Goal: Task Accomplishment & Management: Manage account settings

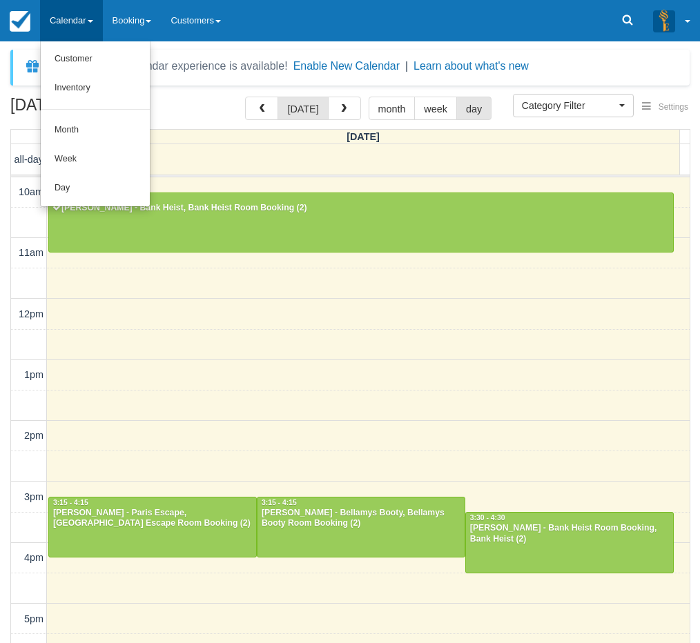
select select
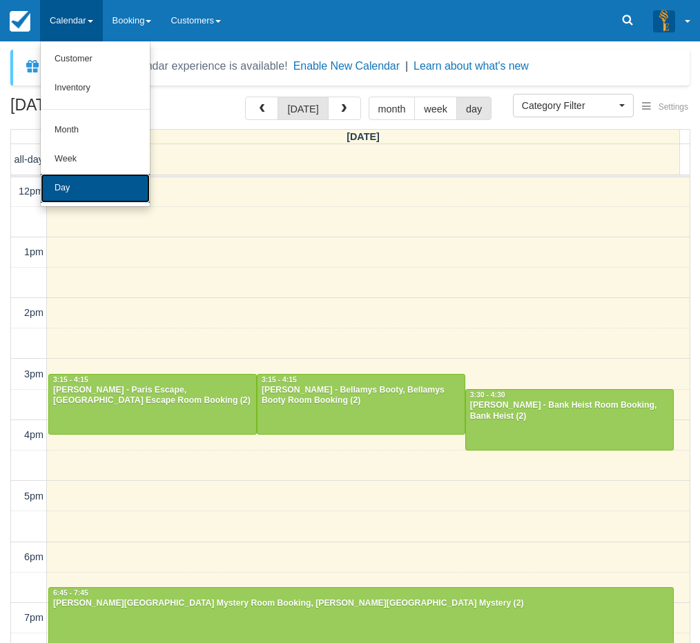
click at [72, 193] on link "Day" at bounding box center [95, 188] width 109 height 29
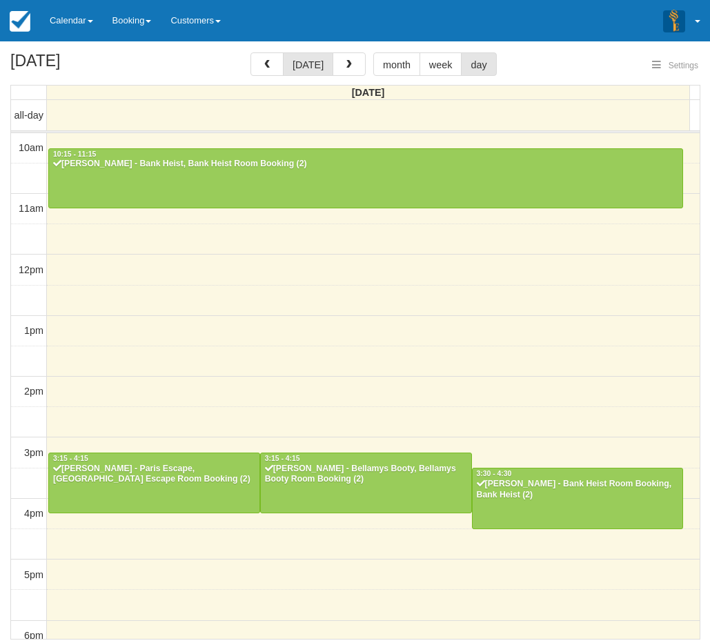
select select
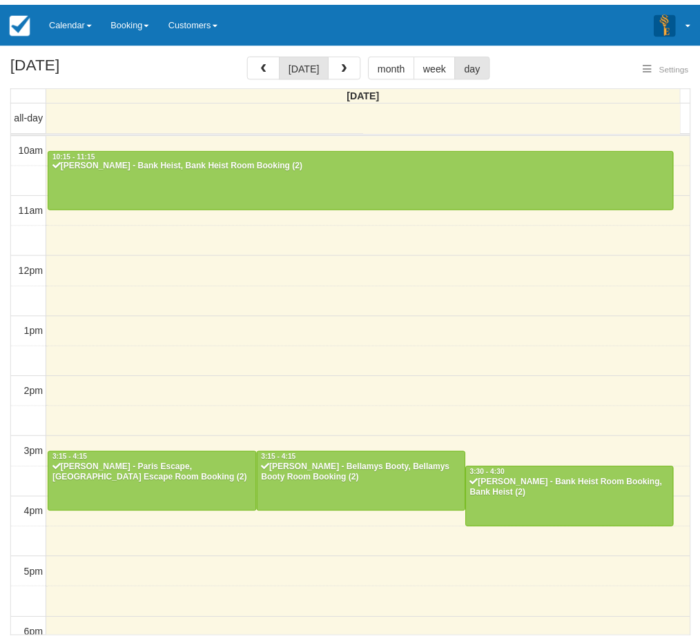
scroll to position [256, 0]
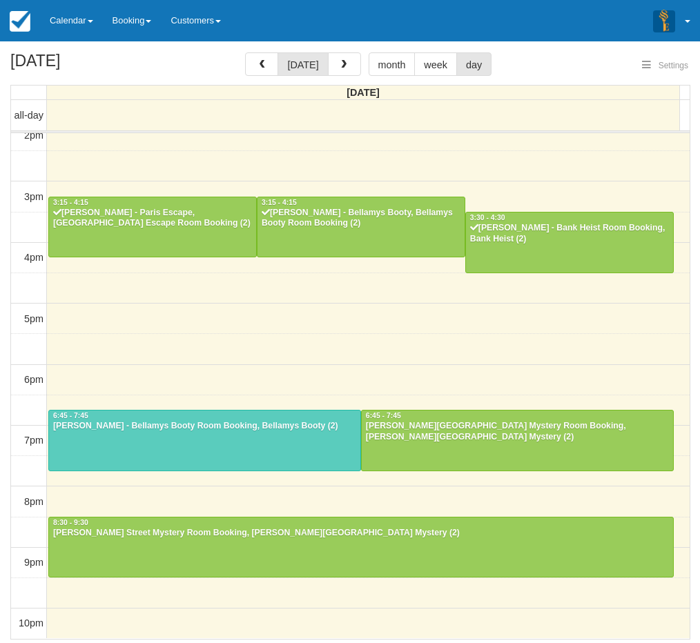
select select
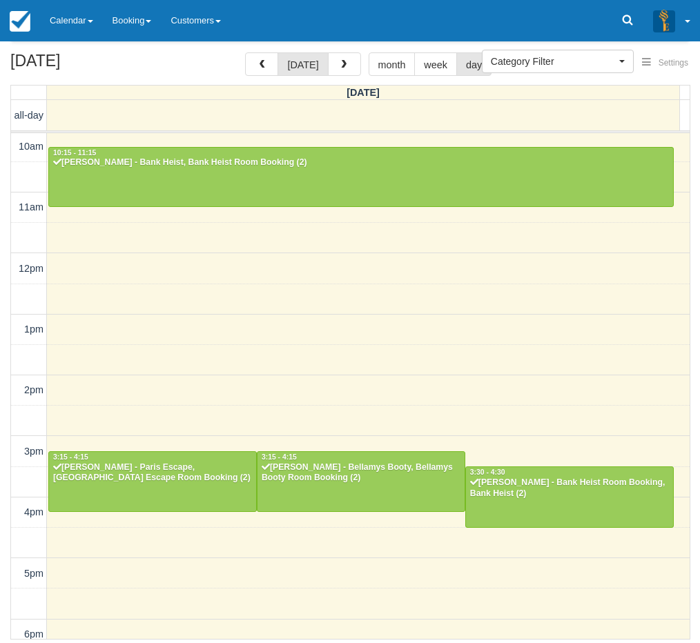
scroll to position [0, 0]
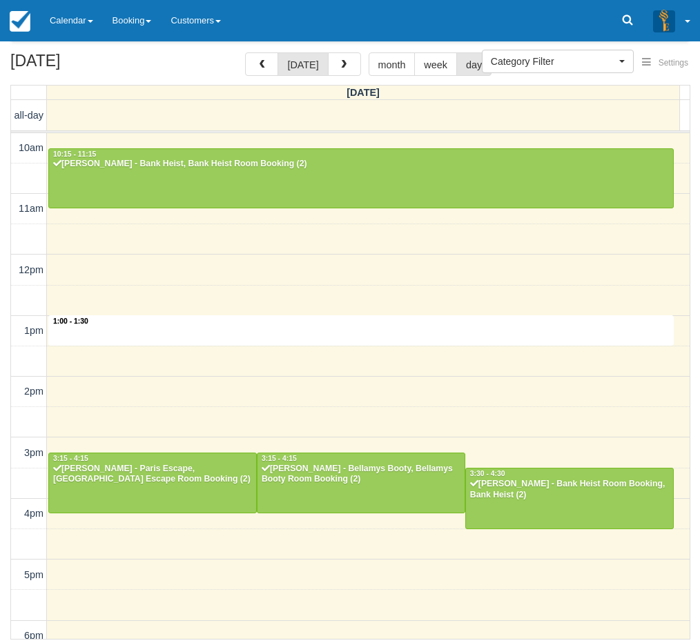
click at [319, 337] on div "10am 11am 12pm 1pm 2pm 3pm 4pm 5pm 6pm 7pm 8pm 9pm 10pm 1:00 - 1:30 10:15 - 11:…" at bounding box center [350, 514] width 679 height 762
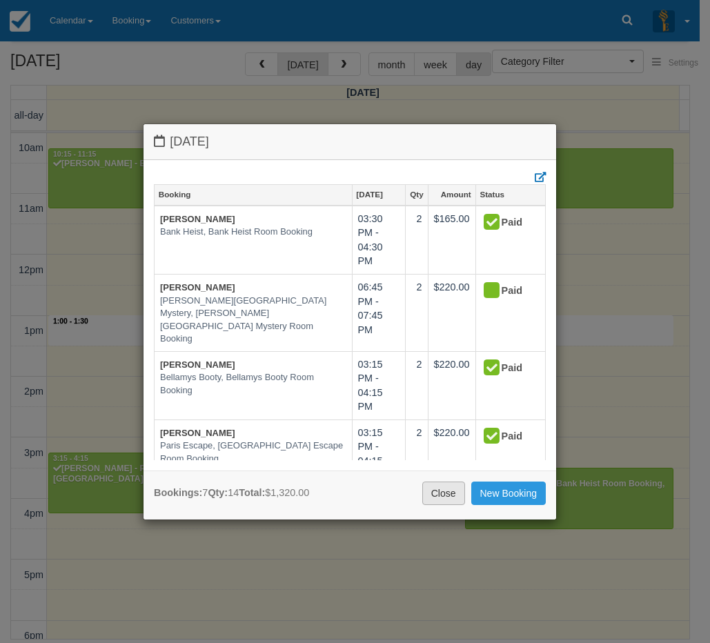
click at [440, 497] on link "Close" at bounding box center [444, 493] width 43 height 23
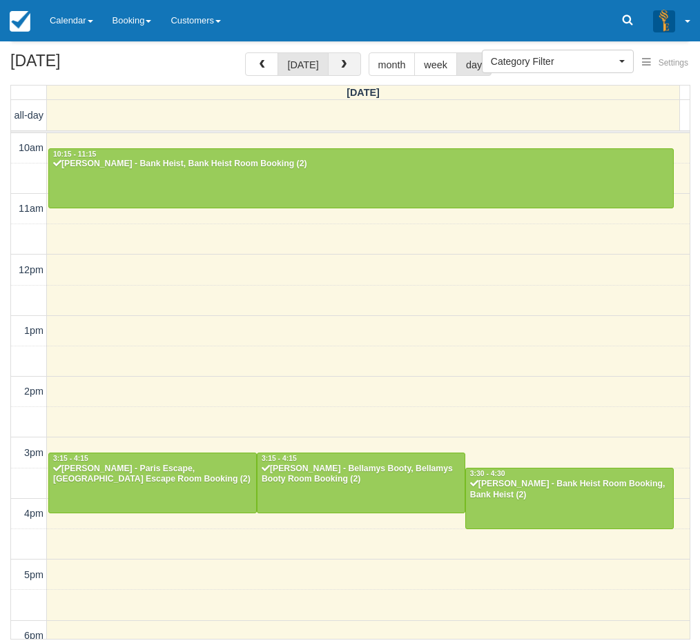
click at [339, 63] on span "button" at bounding box center [344, 65] width 10 height 10
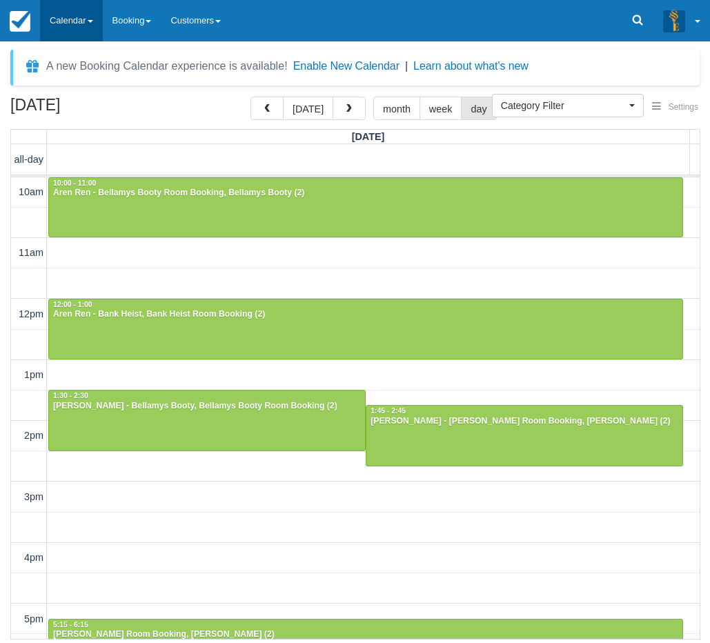
click at [70, 24] on link "Calendar" at bounding box center [71, 20] width 63 height 41
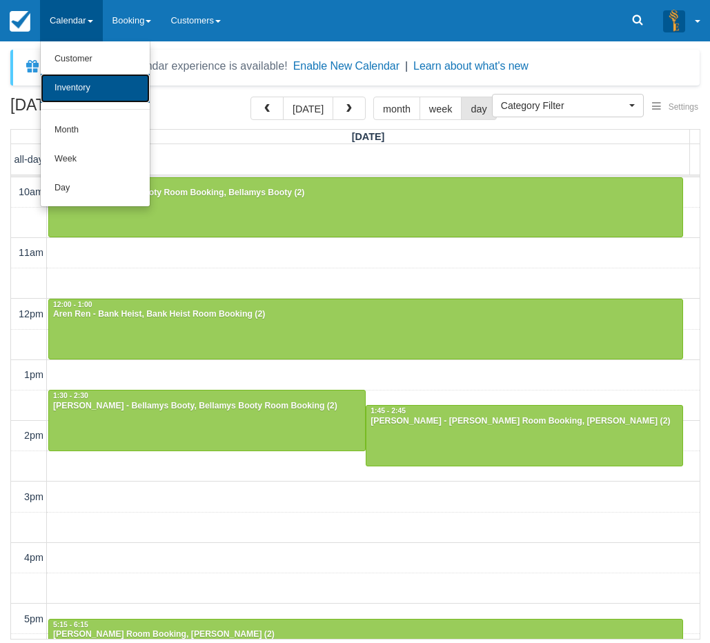
click at [79, 93] on link "Inventory" at bounding box center [95, 88] width 109 height 29
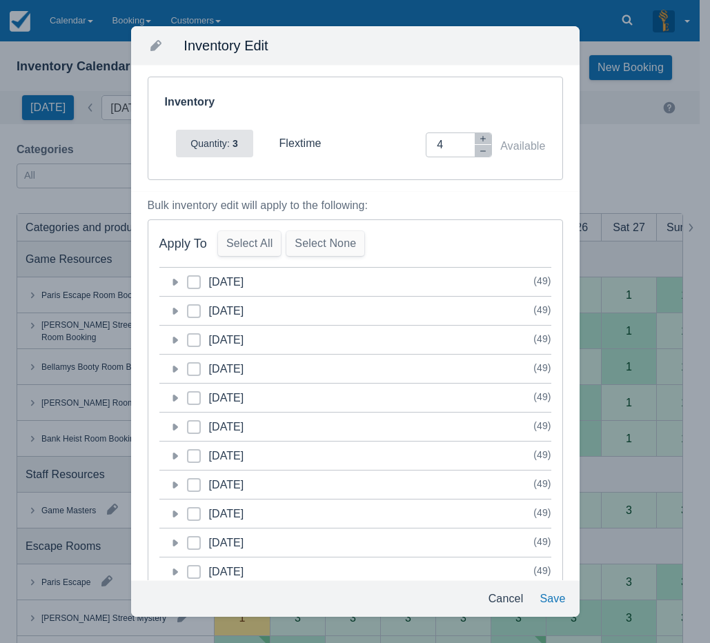
click at [191, 308] on span at bounding box center [194, 316] width 14 height 25
click at [188, 308] on input "category-1758376800" at bounding box center [187, 307] width 1 height 1
checkbox input "true"
click at [479, 153] on icon "button" at bounding box center [483, 151] width 8 height 8
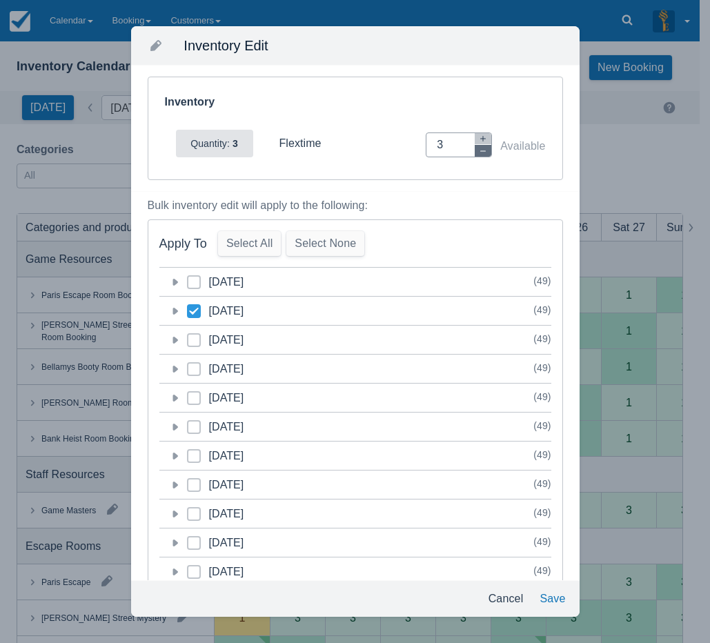
type input "2"
click at [559, 606] on button "Save" at bounding box center [552, 599] width 37 height 25
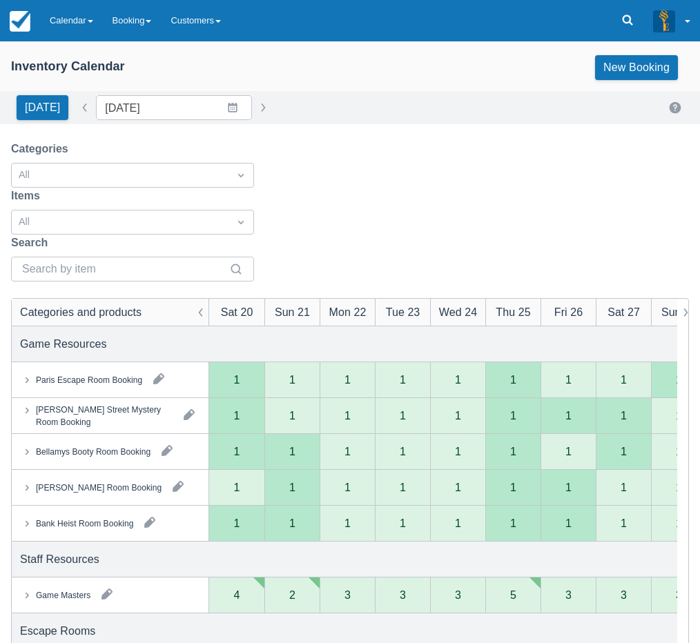
click at [111, 583] on button "button" at bounding box center [107, 594] width 22 height 22
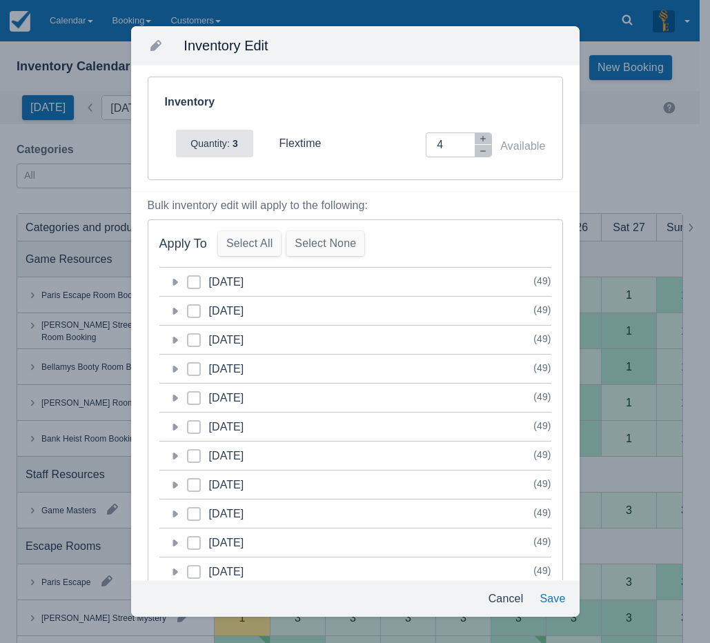
click at [179, 310] on icon at bounding box center [175, 311] width 14 height 14
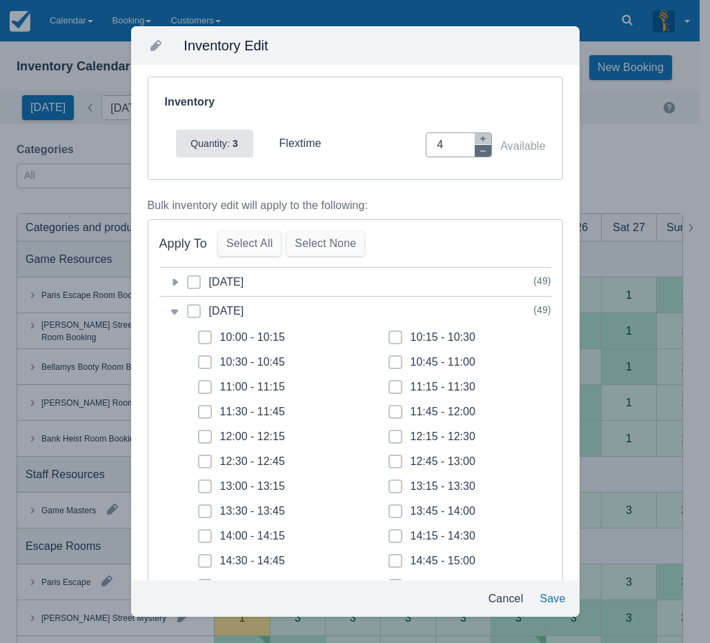
click at [479, 148] on icon "button" at bounding box center [483, 151] width 8 height 8
type input "0"
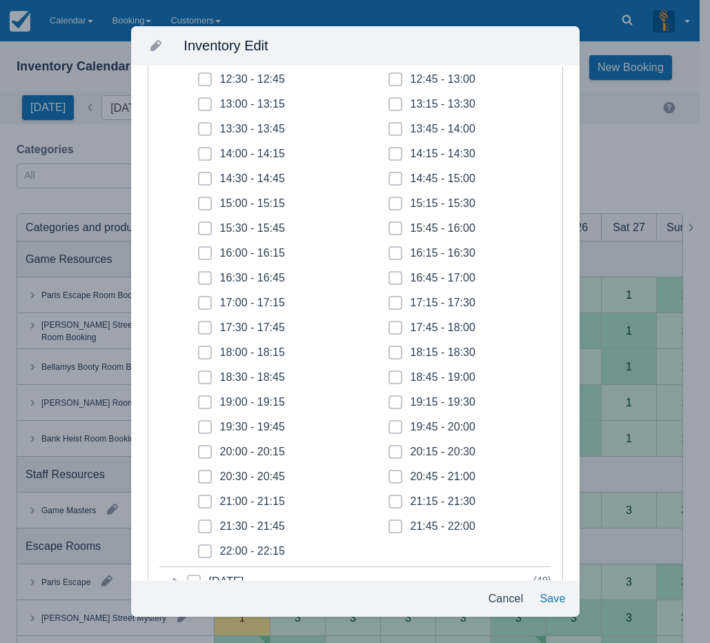
scroll to position [483, 0]
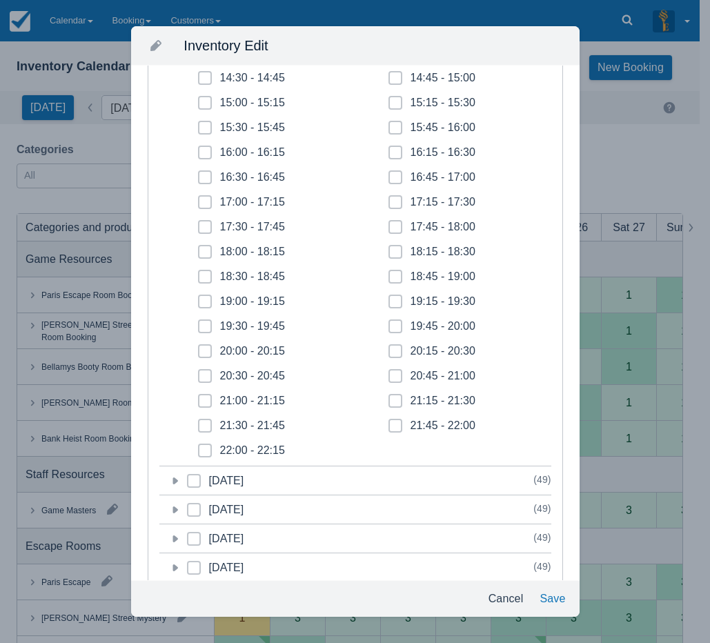
click at [393, 275] on icon at bounding box center [396, 277] width 6 height 6
click at [389, 273] on input "18:45 - 19:00" at bounding box center [389, 273] width 1 height 1
checkbox input "true"
click at [393, 302] on icon at bounding box center [396, 302] width 6 height 6
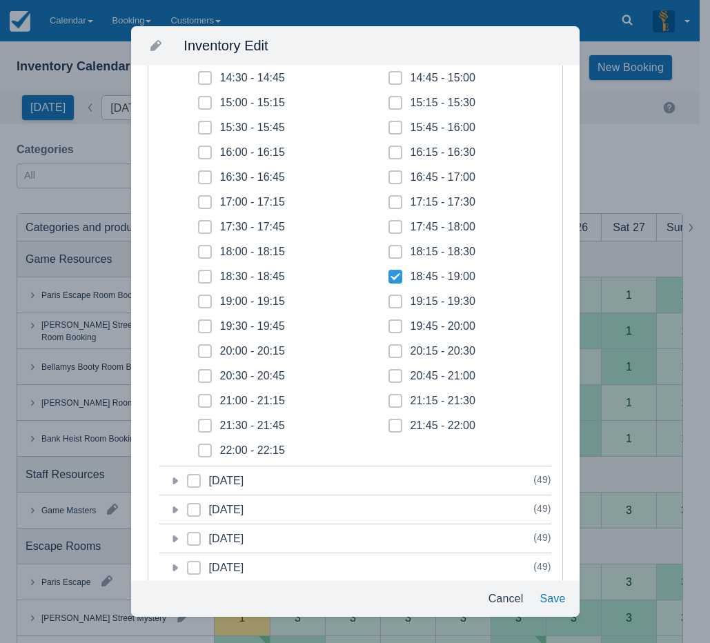
click at [389, 298] on input "19:15 - 19:30" at bounding box center [389, 298] width 1 height 1
checkbox input "true"
click at [393, 326] on icon at bounding box center [396, 327] width 6 height 6
click at [389, 323] on input "19:45 - 20:00" at bounding box center [389, 322] width 1 height 1
checkbox input "true"
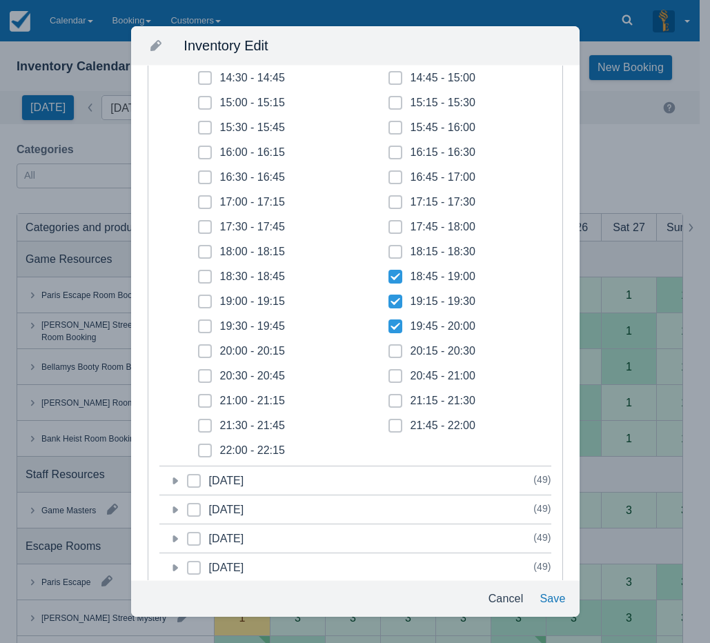
click at [393, 351] on icon at bounding box center [396, 352] width 6 height 6
click at [389, 348] on input "20:15 - 20:30" at bounding box center [389, 347] width 1 height 1
checkbox input "true"
click at [394, 376] on span at bounding box center [396, 381] width 14 height 25
click at [389, 373] on input "20:45 - 21:00" at bounding box center [389, 372] width 1 height 1
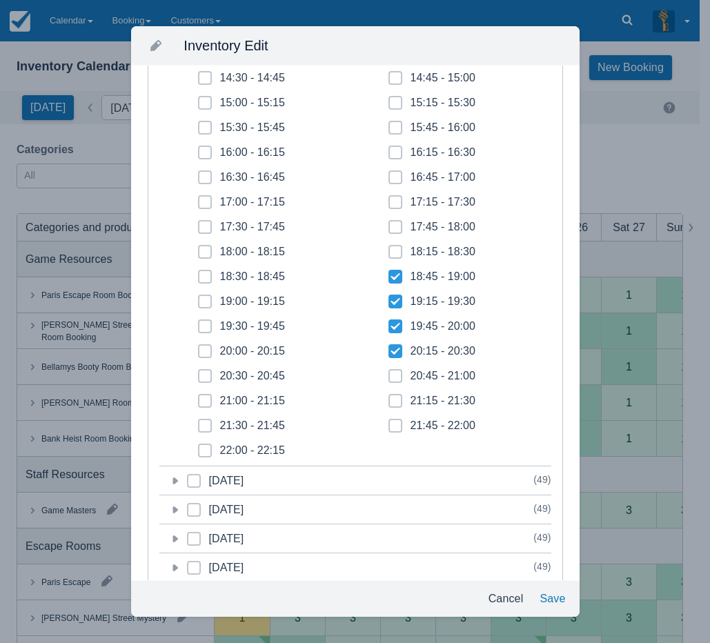
checkbox input "true"
click at [393, 401] on icon at bounding box center [396, 401] width 6 height 6
click at [389, 398] on input "21:15 - 21:30" at bounding box center [389, 397] width 1 height 1
checkbox input "true"
click at [393, 426] on icon at bounding box center [396, 426] width 6 height 6
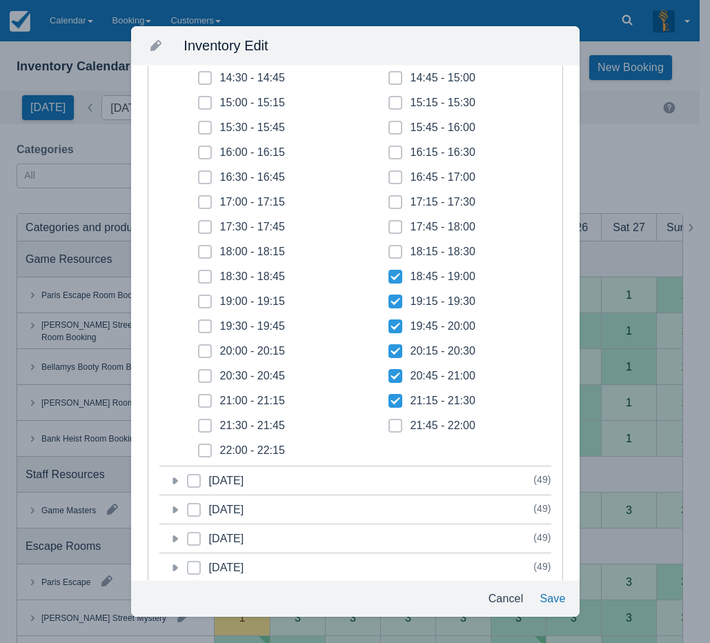
click at [389, 423] on input "21:45 - 22:00" at bounding box center [389, 422] width 1 height 1
checkbox input "true"
click at [208, 448] on span at bounding box center [205, 456] width 14 height 25
click at [199, 447] on input "22:00 - 22:15" at bounding box center [198, 447] width 1 height 1
checkbox input "true"
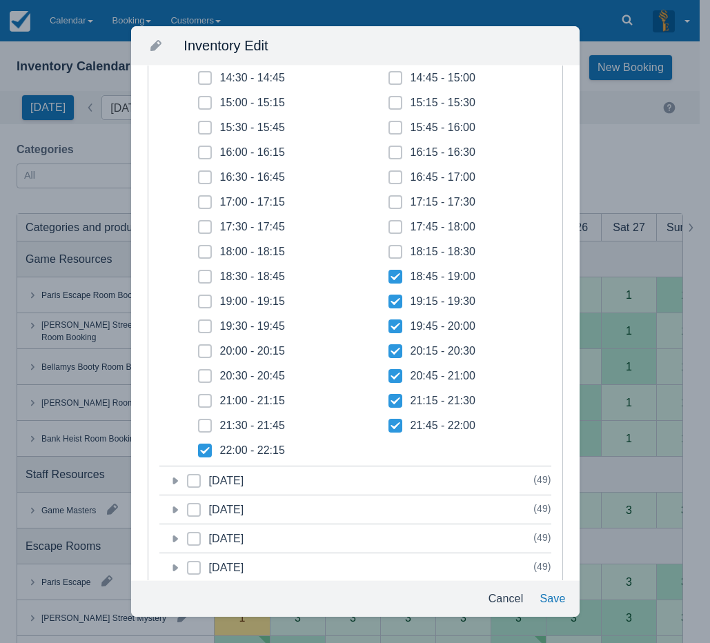
click at [205, 426] on icon at bounding box center [204, 426] width 3 height 3
click at [199, 423] on input "21:30 - 21:45" at bounding box center [198, 422] width 1 height 1
checkbox input "true"
click at [204, 400] on icon at bounding box center [205, 401] width 6 height 6
click at [199, 398] on input "21:00 - 21:15" at bounding box center [198, 397] width 1 height 1
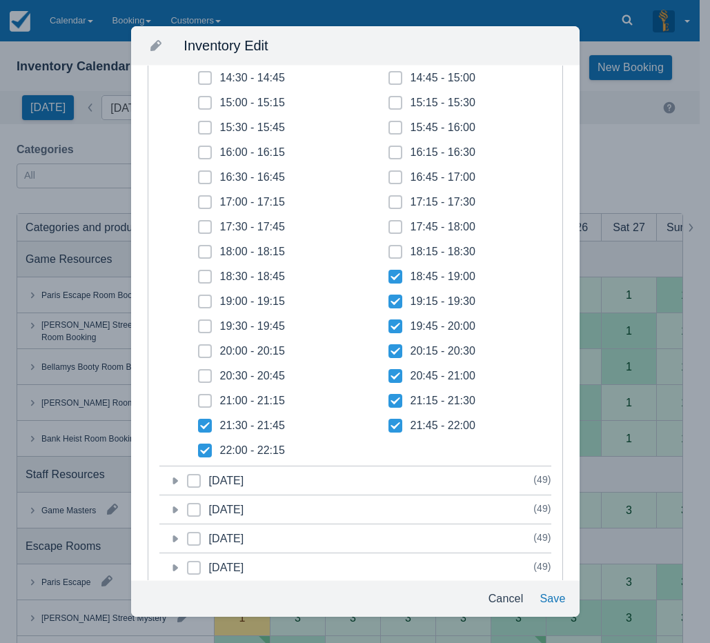
checkbox input "true"
click at [202, 380] on span at bounding box center [205, 381] width 14 height 25
click at [199, 373] on input "20:30 - 20:45" at bounding box center [198, 372] width 1 height 1
checkbox input "true"
click at [208, 349] on span at bounding box center [205, 356] width 14 height 25
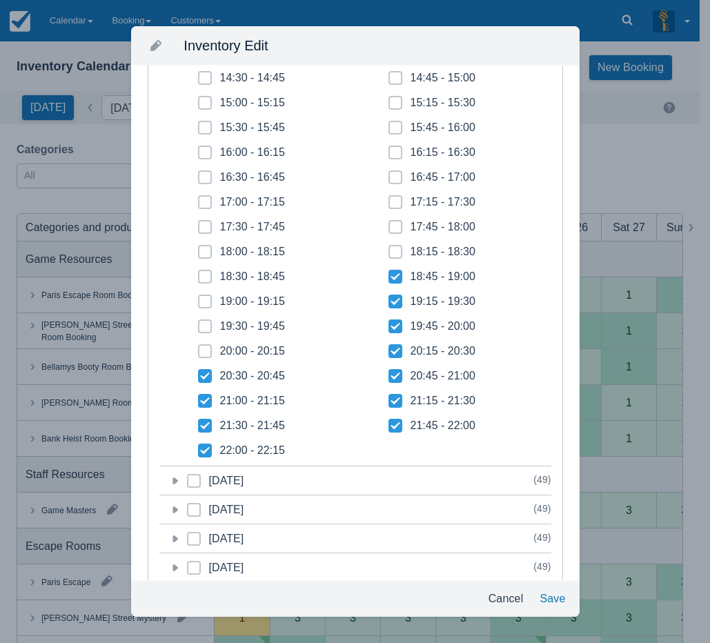
click at [199, 348] on input "20:00 - 20:15" at bounding box center [198, 347] width 1 height 1
checkbox input "true"
click at [201, 322] on span at bounding box center [205, 332] width 14 height 25
click at [199, 322] on input "19:30 - 19:45" at bounding box center [198, 322] width 1 height 1
checkbox input "true"
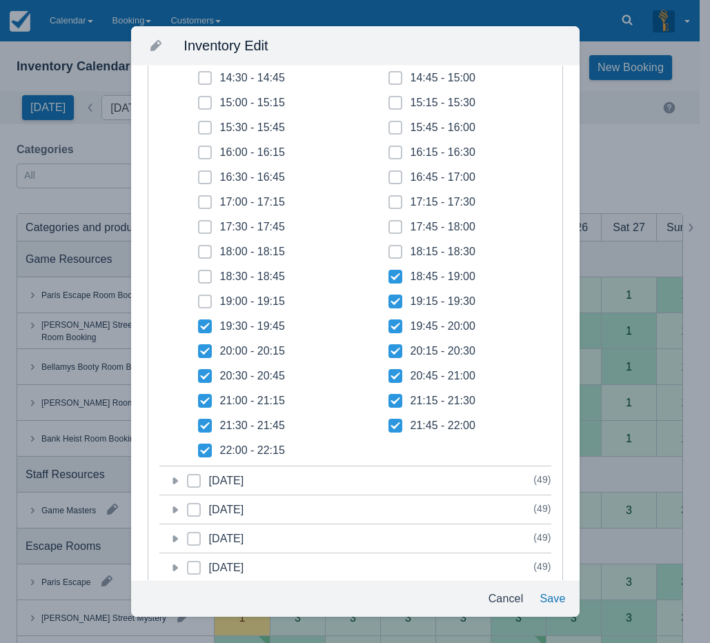
click at [206, 301] on icon at bounding box center [205, 302] width 6 height 6
click at [199, 298] on input "19:00 - 19:15" at bounding box center [198, 298] width 1 height 1
checkbox input "true"
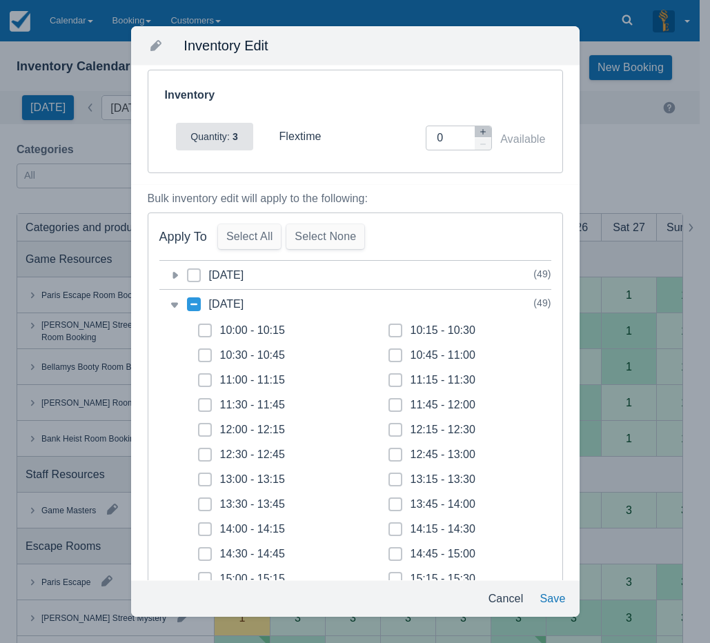
scroll to position [0, 0]
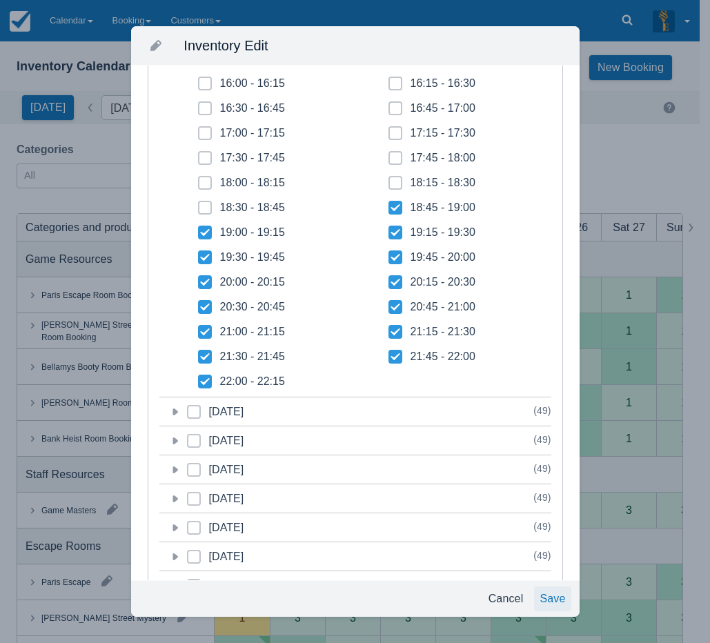
click at [544, 592] on button "Save" at bounding box center [552, 599] width 37 height 25
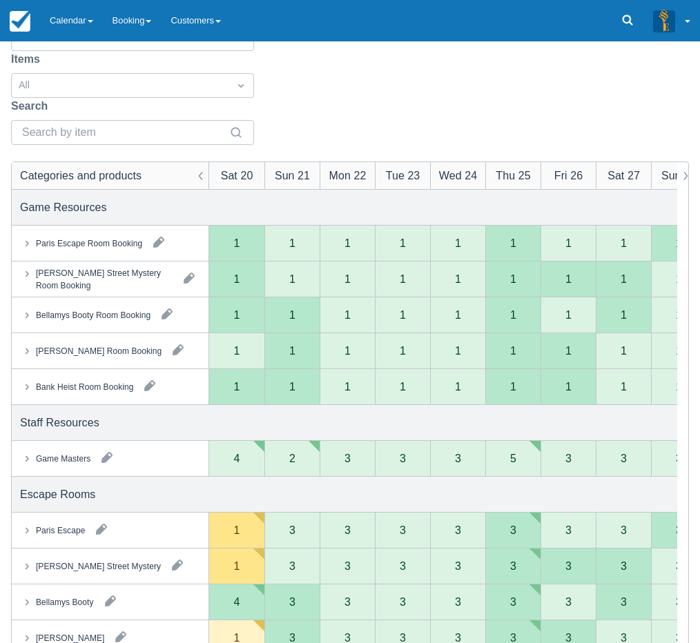
scroll to position [138, 0]
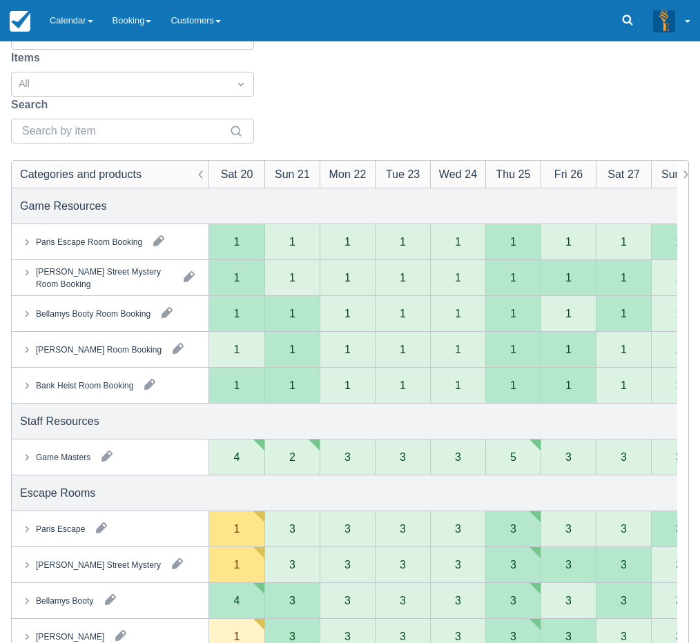
click at [3, 570] on div "Categories All Items All Search Categories and products Sat 20 Sun 21 Mon 22 Tu…" at bounding box center [350, 523] width 700 height 1040
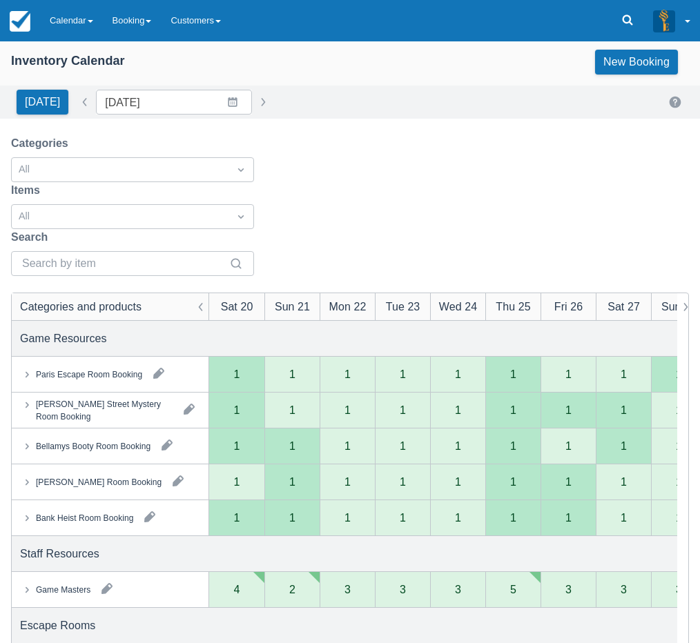
scroll to position [0, 0]
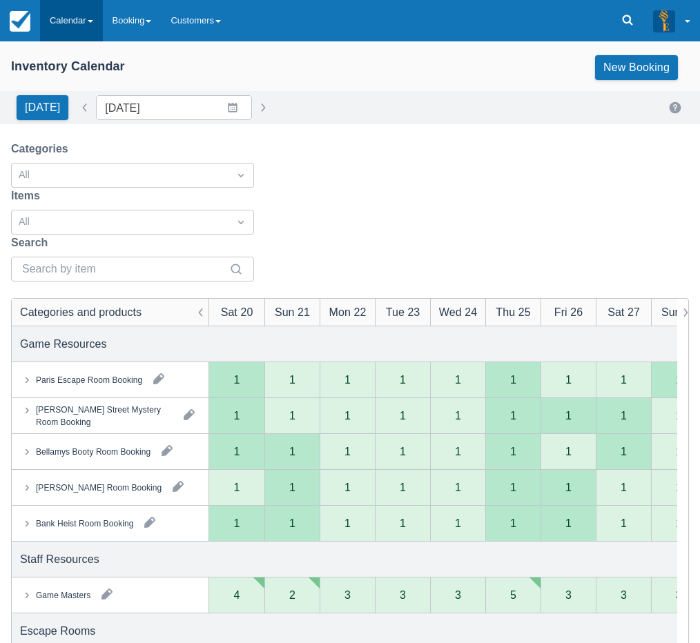
click at [69, 21] on link "Calendar" at bounding box center [71, 20] width 63 height 41
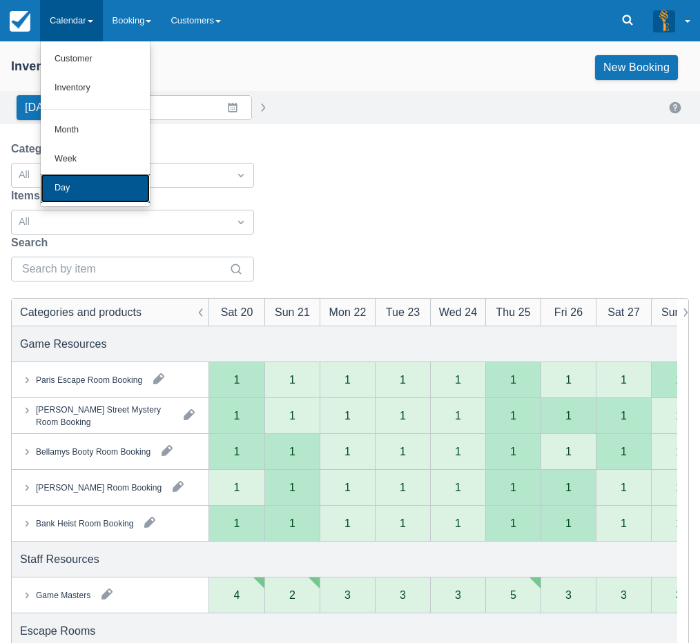
click at [79, 185] on link "Day" at bounding box center [95, 188] width 109 height 29
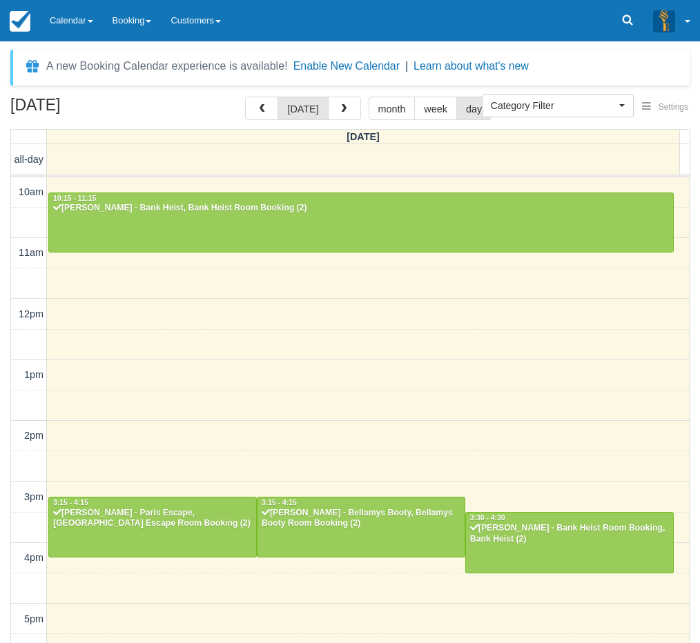
select select
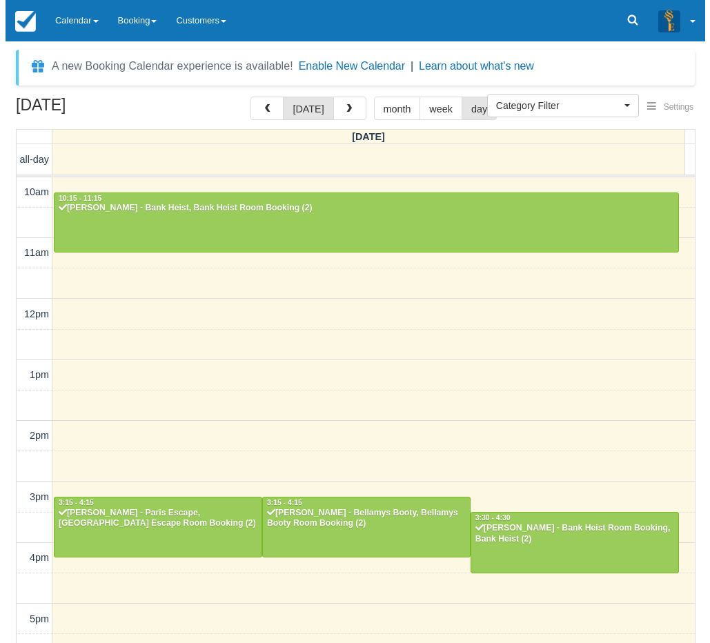
scroll to position [256, 0]
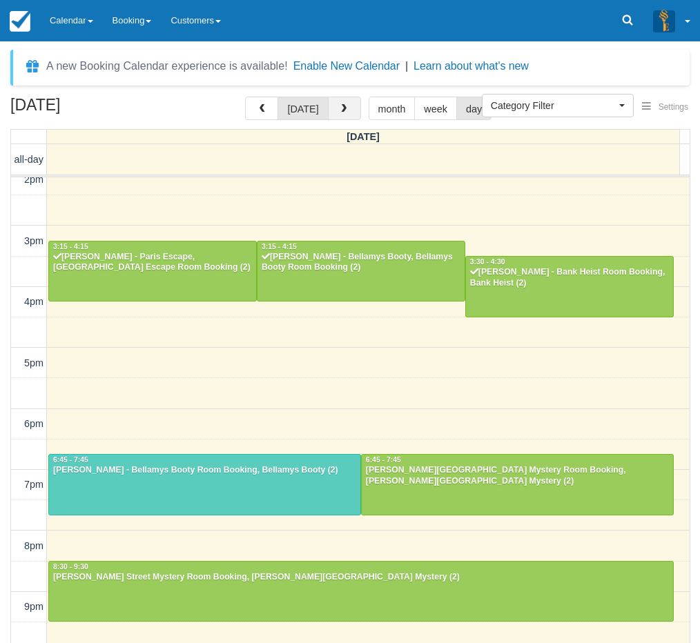
click at [341, 107] on span "button" at bounding box center [344, 109] width 10 height 10
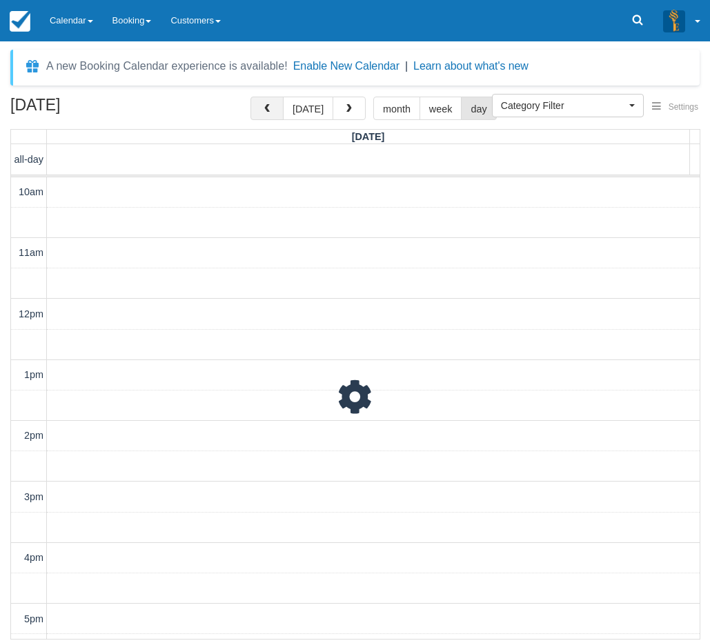
scroll to position [300, 0]
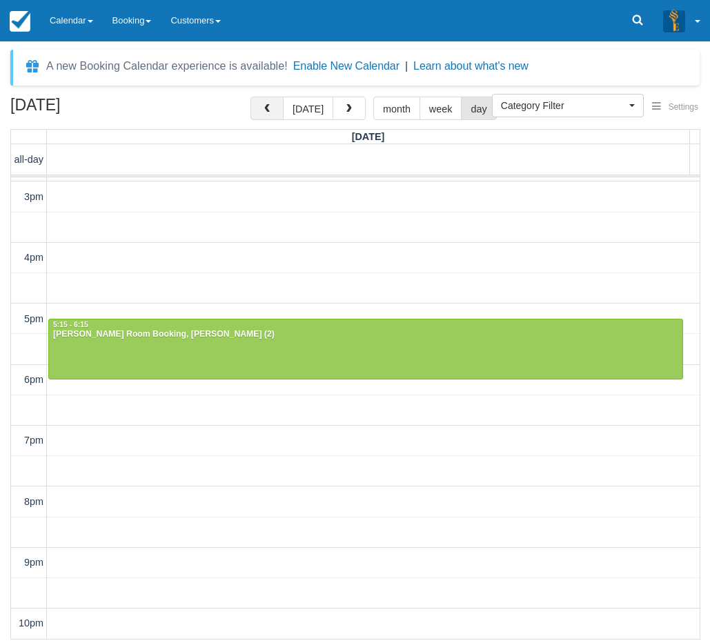
click at [272, 109] on span "button" at bounding box center [267, 109] width 10 height 10
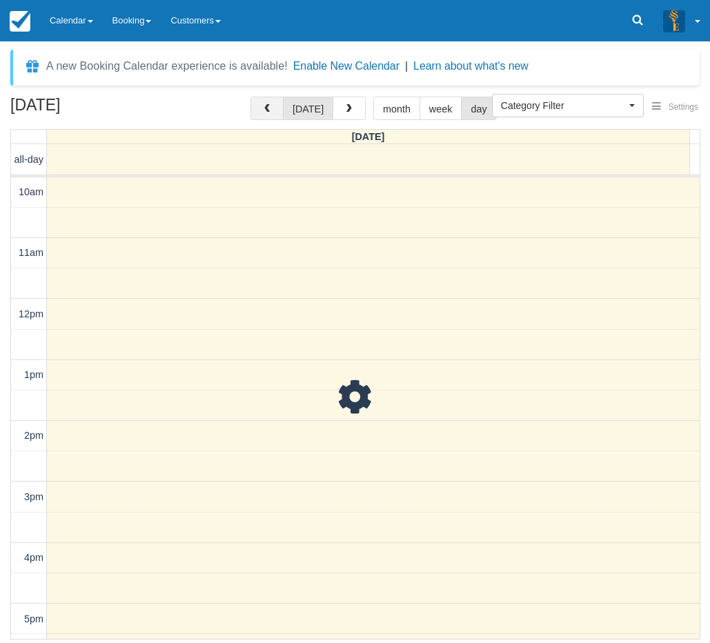
scroll to position [300, 0]
